Goal: Navigation & Orientation: Find specific page/section

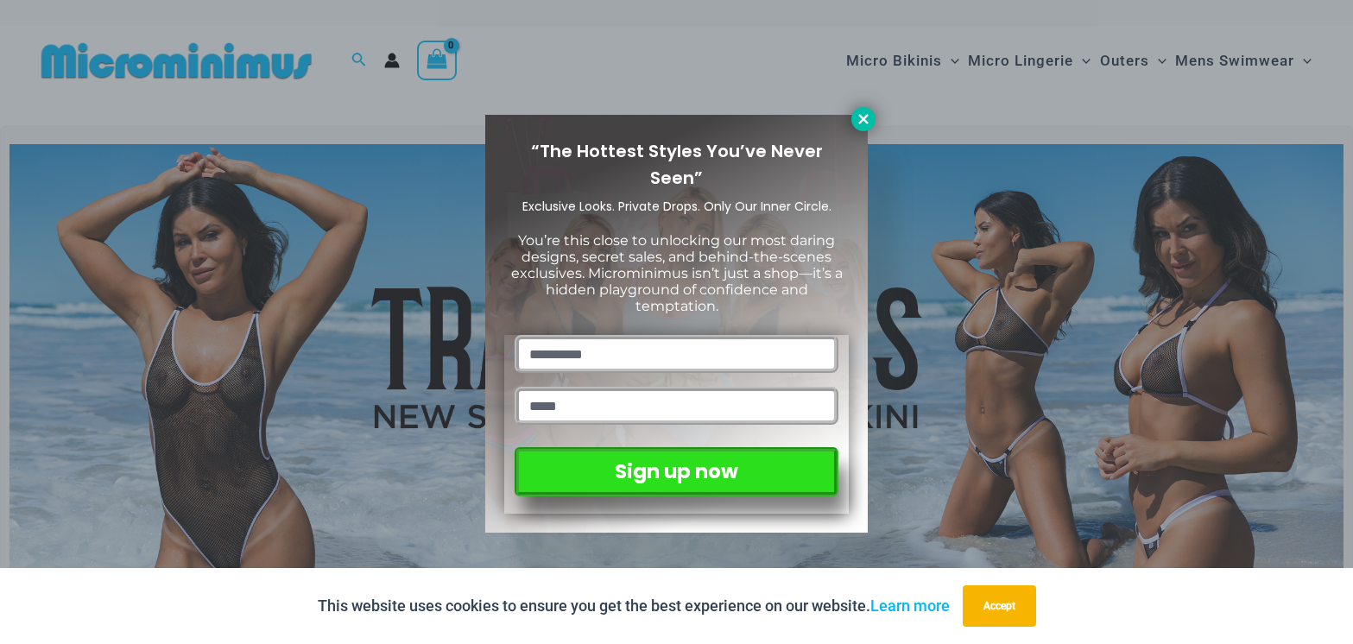
click at [864, 118] on icon at bounding box center [862, 118] width 9 height 9
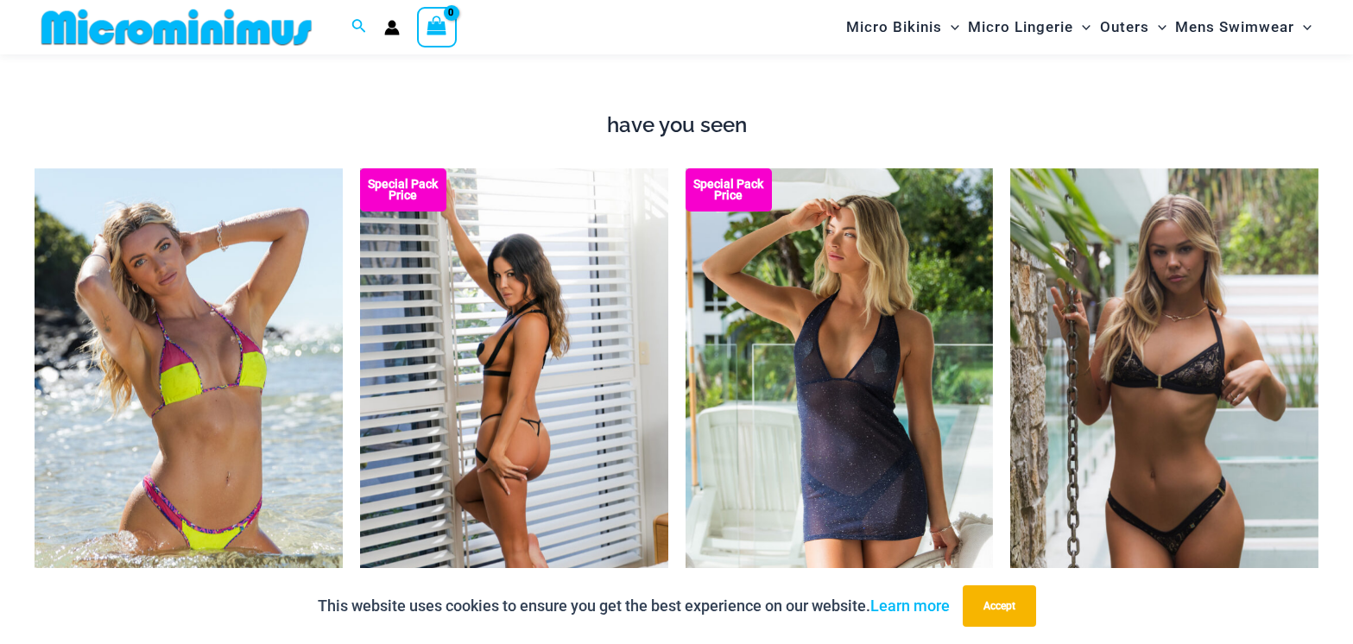
scroll to position [836, 0]
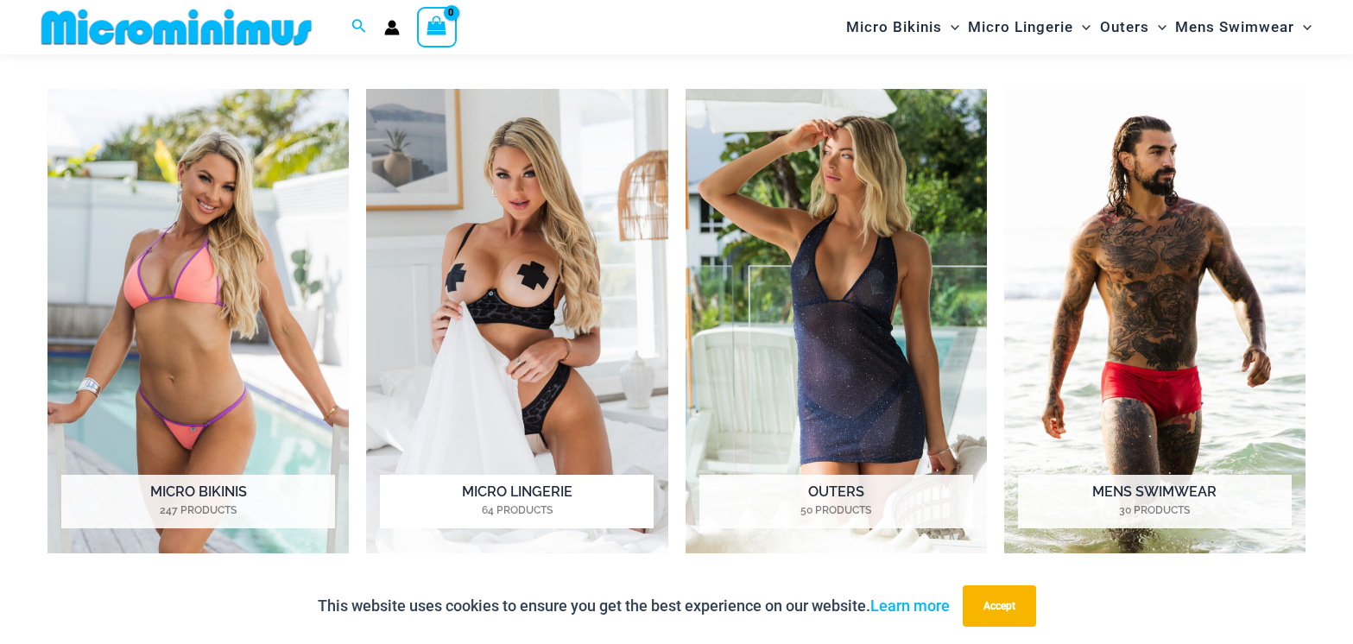
click at [545, 231] on img "Visit product category Micro Lingerie" at bounding box center [516, 321] width 301 height 465
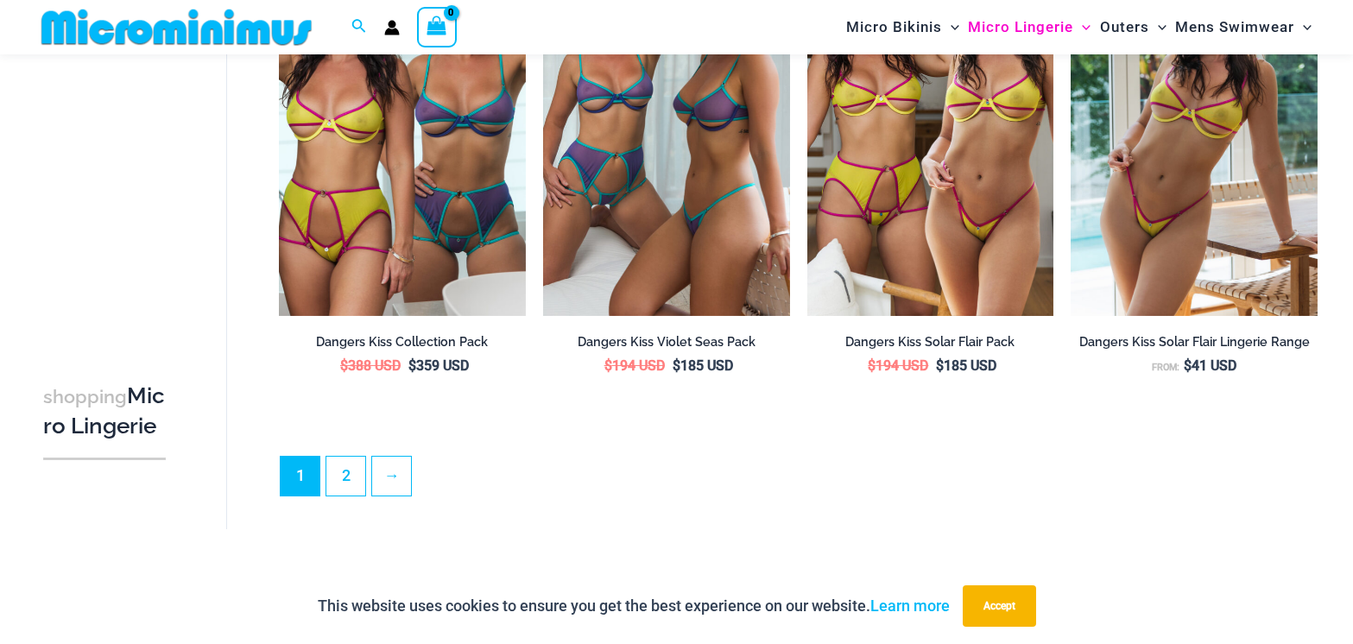
scroll to position [4481, 0]
